Goal: Transaction & Acquisition: Purchase product/service

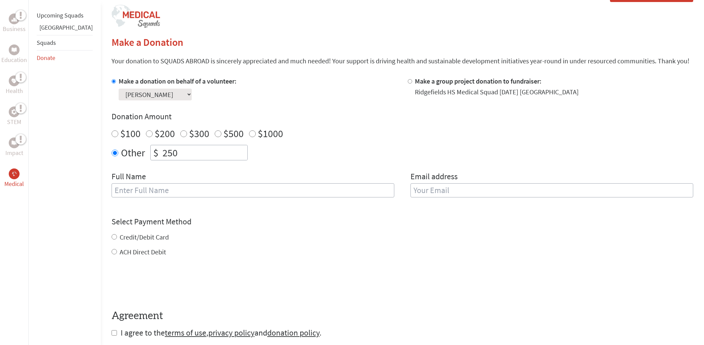
scroll to position [138, 0]
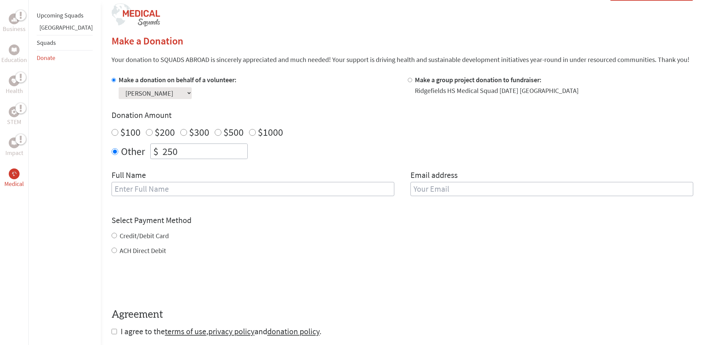
click at [164, 187] on input "text" at bounding box center [253, 189] width 283 height 14
type input "[PERSON_NAME]"
type input "[EMAIL_ADDRESS][DOMAIN_NAME]"
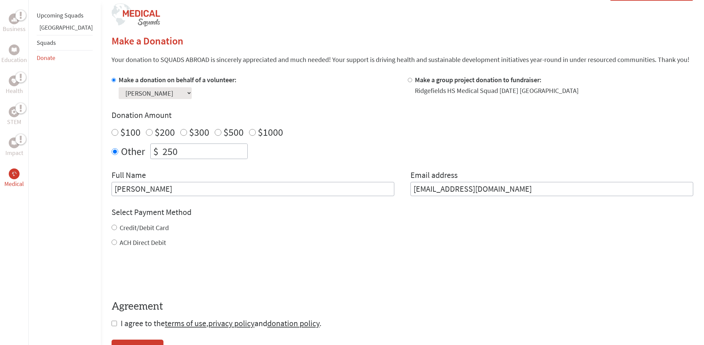
click at [112, 227] on input "Credit/Debit Card" at bounding box center [114, 227] width 5 height 5
radio input "true"
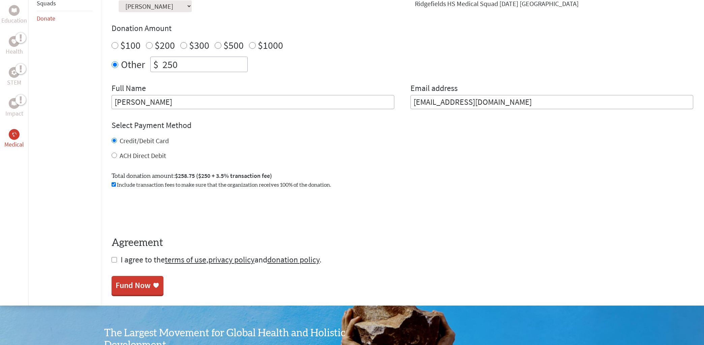
scroll to position [229, 0]
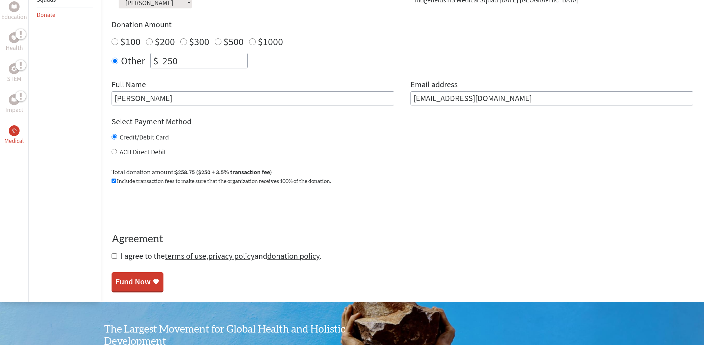
click at [112, 255] on input "checkbox" at bounding box center [114, 255] width 5 height 5
checkbox input "true"
click at [116, 281] on div "Fund Now" at bounding box center [133, 282] width 35 height 11
